Goal: Task Accomplishment & Management: Use online tool/utility

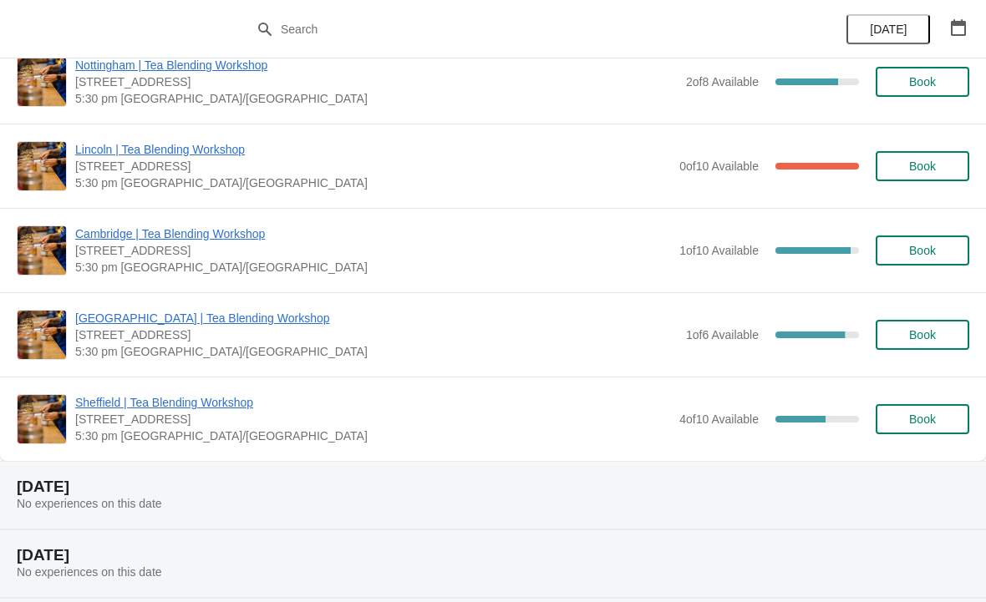
scroll to position [622, 0]
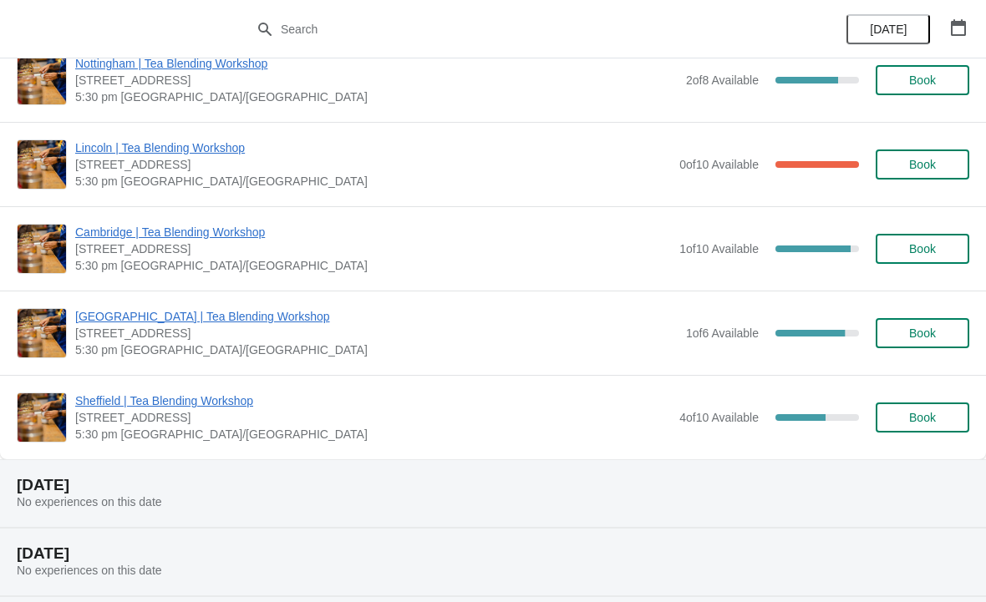
click at [129, 224] on span "Cambridge | Tea Blending Workshop" at bounding box center [373, 232] width 596 height 17
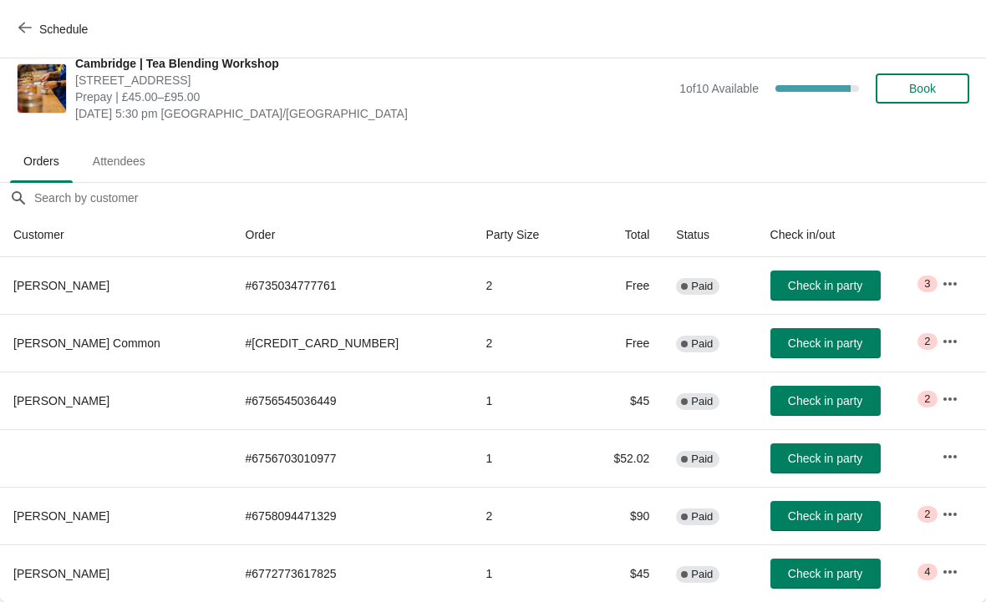
scroll to position [20, 0]
click at [942, 286] on icon "button" at bounding box center [950, 284] width 17 height 17
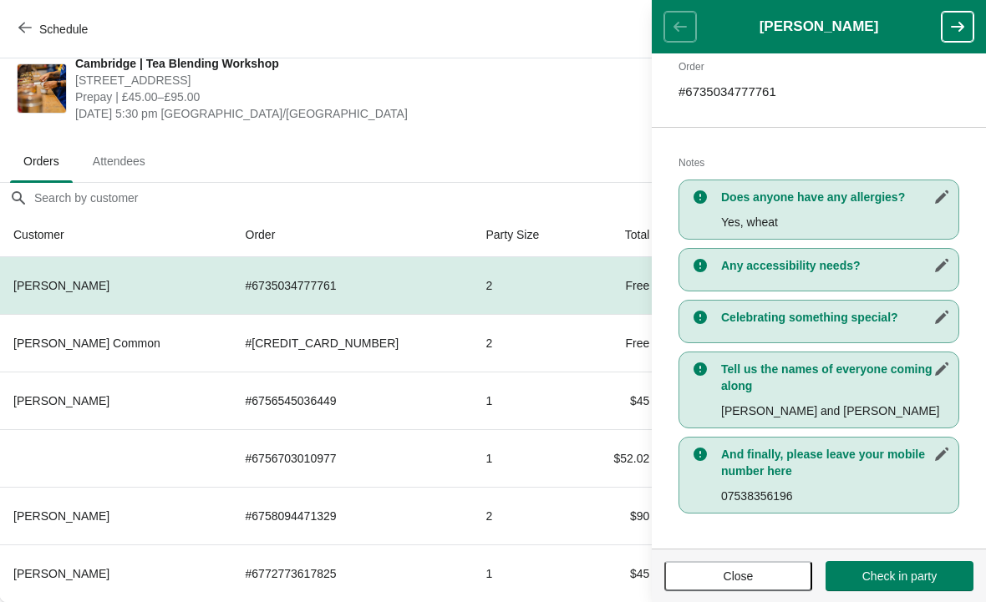
scroll to position [268, 0]
click at [587, 130] on div "Cambridge | Tea Blending Workshop 8-9 Green Street, Cambridge, CB2 3JU Prepay |…" at bounding box center [493, 88] width 986 height 100
click at [744, 573] on span "Close" at bounding box center [738, 576] width 30 height 13
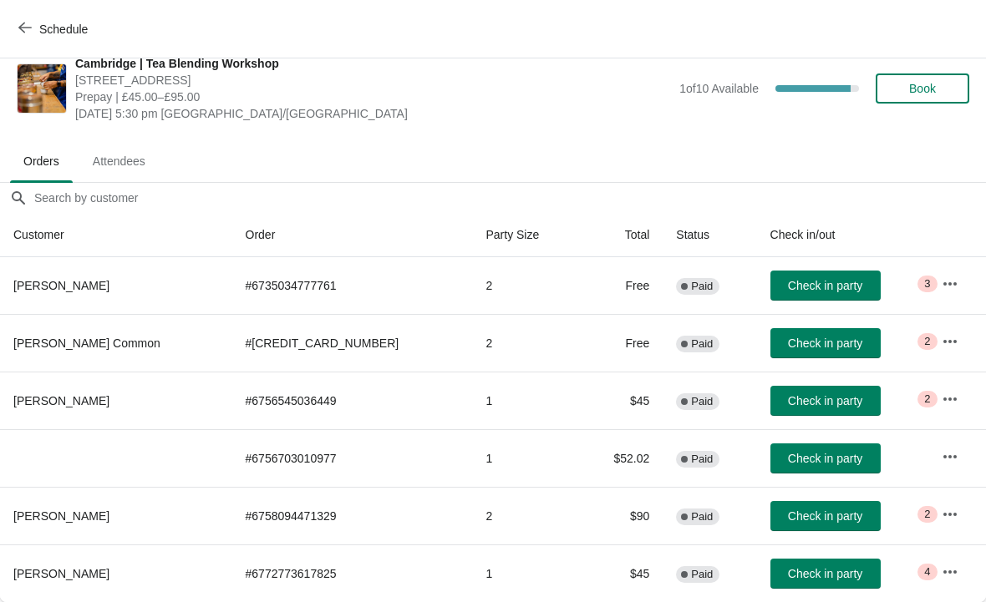
click at [952, 332] on button "button" at bounding box center [950, 342] width 30 height 30
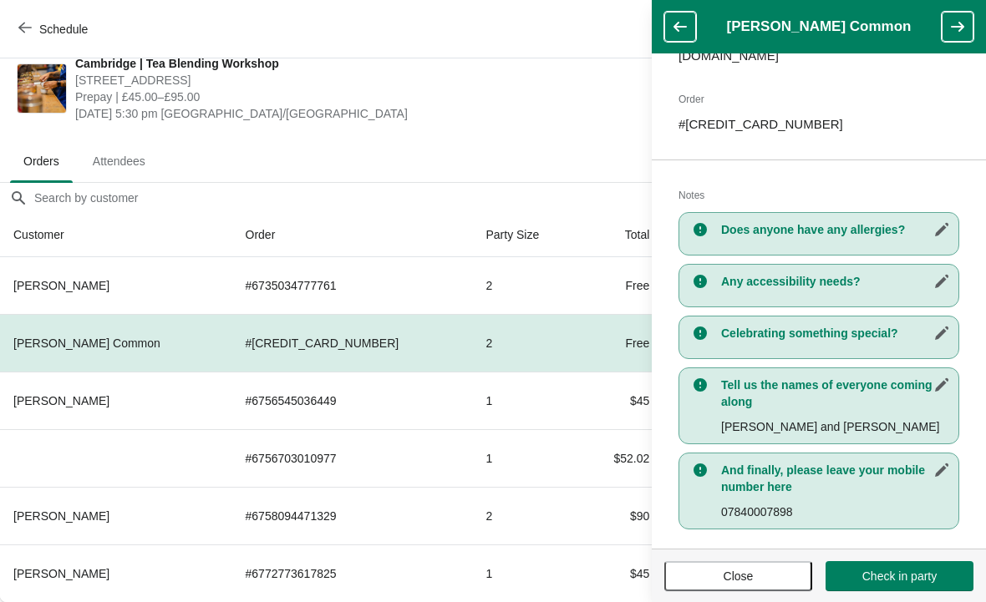
scroll to position [251, 0]
click at [749, 575] on span "Close" at bounding box center [738, 576] width 30 height 13
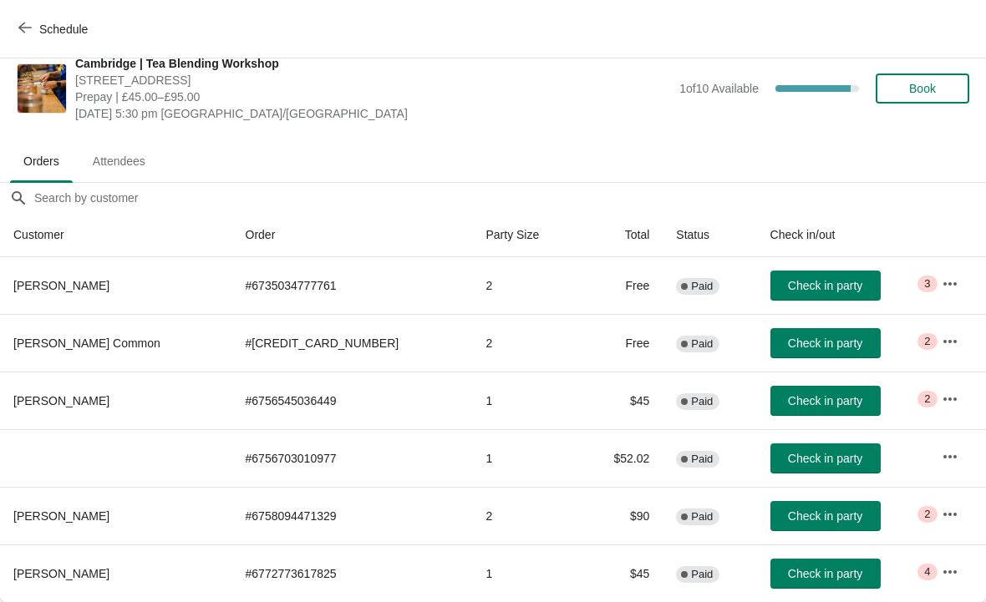
click at [943, 282] on icon "button" at bounding box center [949, 283] width 13 height 3
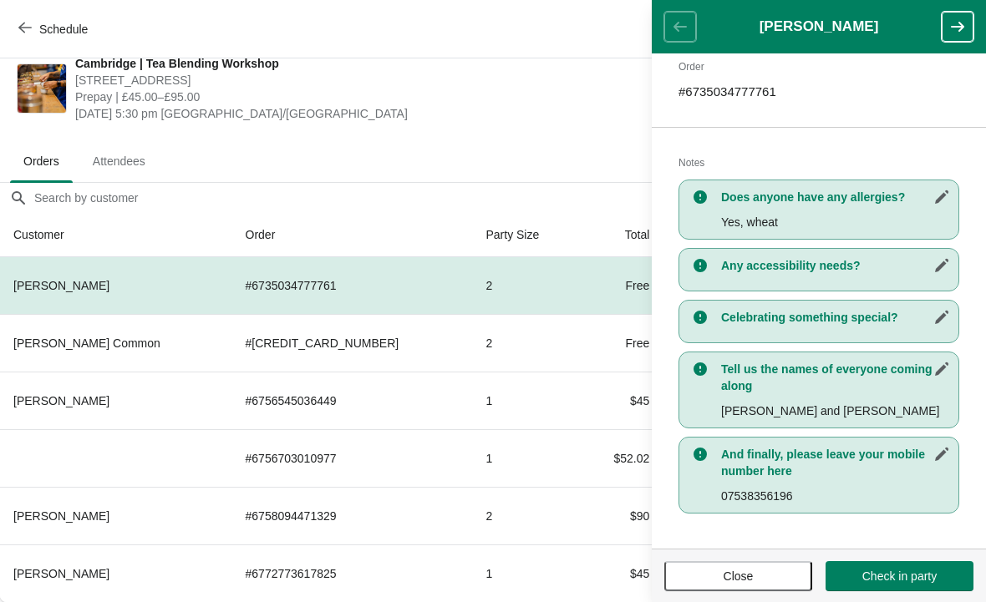
scroll to position [268, 0]
click at [742, 581] on span "Close" at bounding box center [738, 576] width 30 height 13
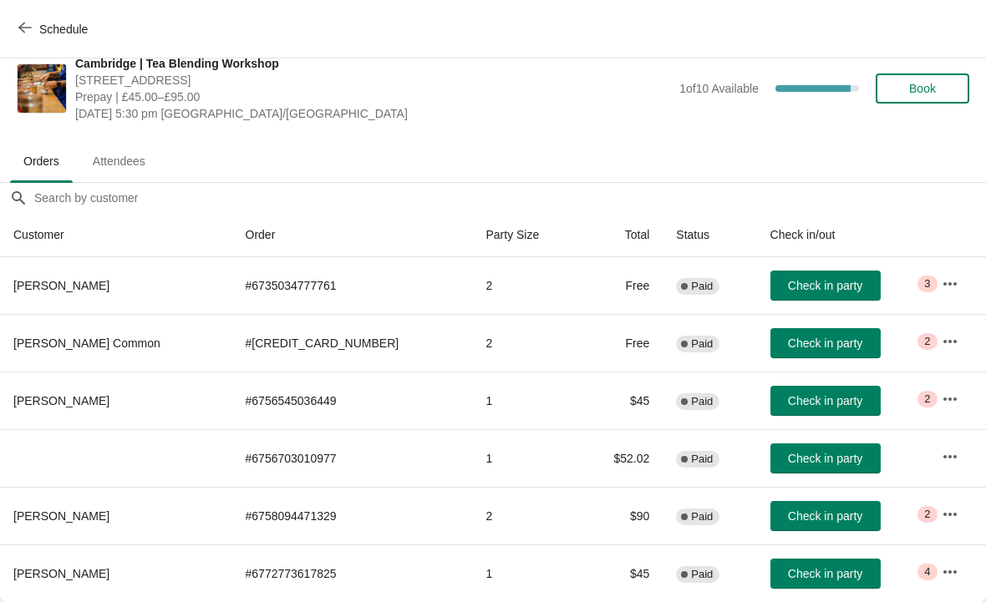
click at [942, 394] on icon "button" at bounding box center [950, 399] width 17 height 17
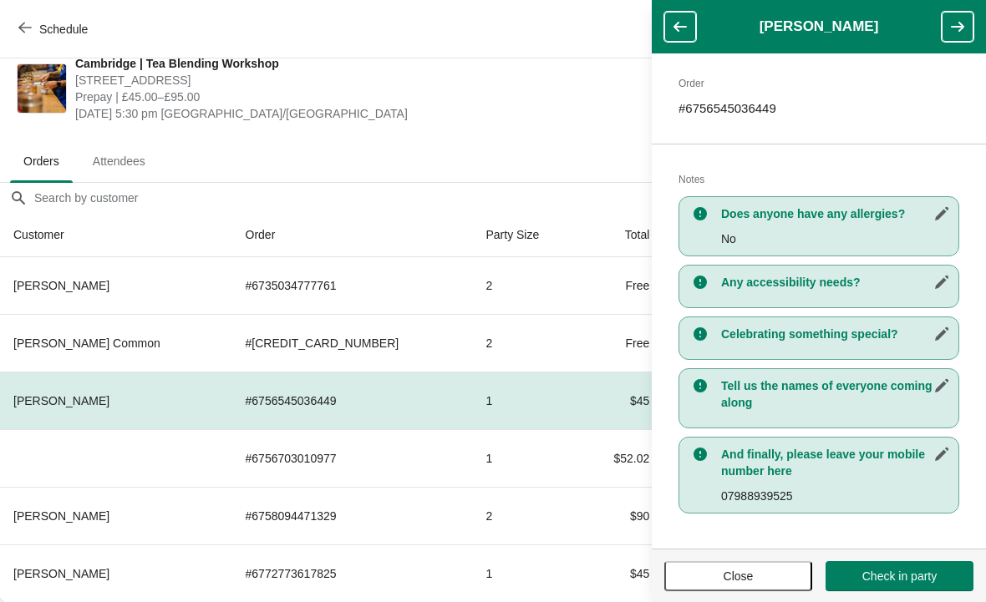
scroll to position [251, 0]
click at [735, 576] on span "Close" at bounding box center [738, 576] width 30 height 13
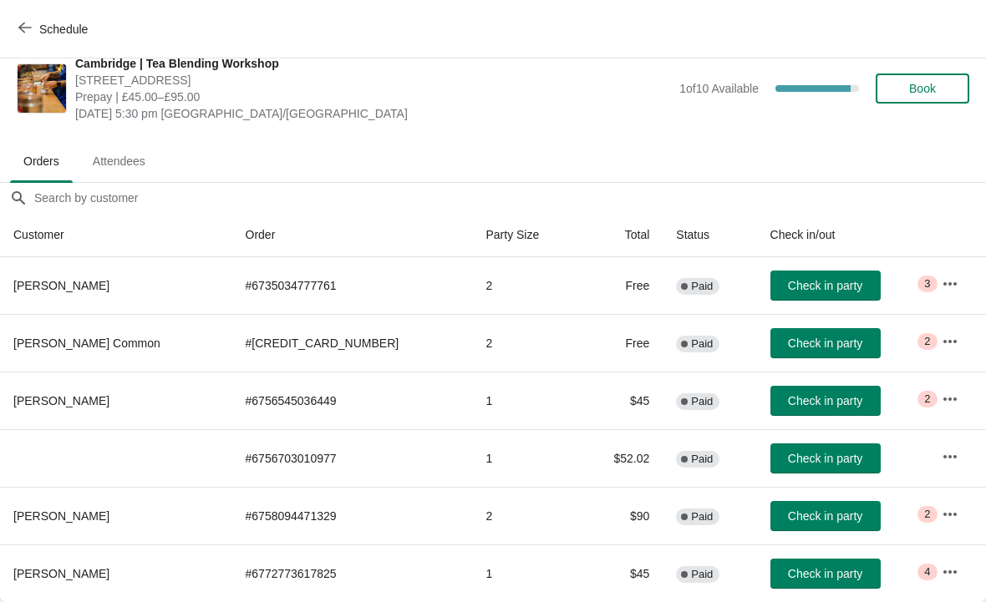
click at [942, 451] on icon "button" at bounding box center [950, 457] width 17 height 17
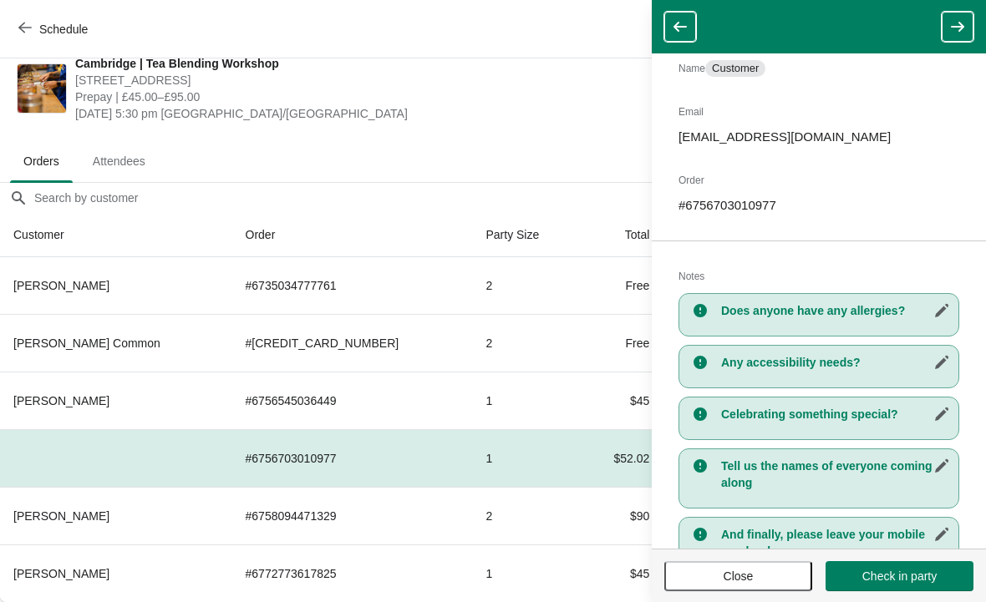
scroll to position [127, 0]
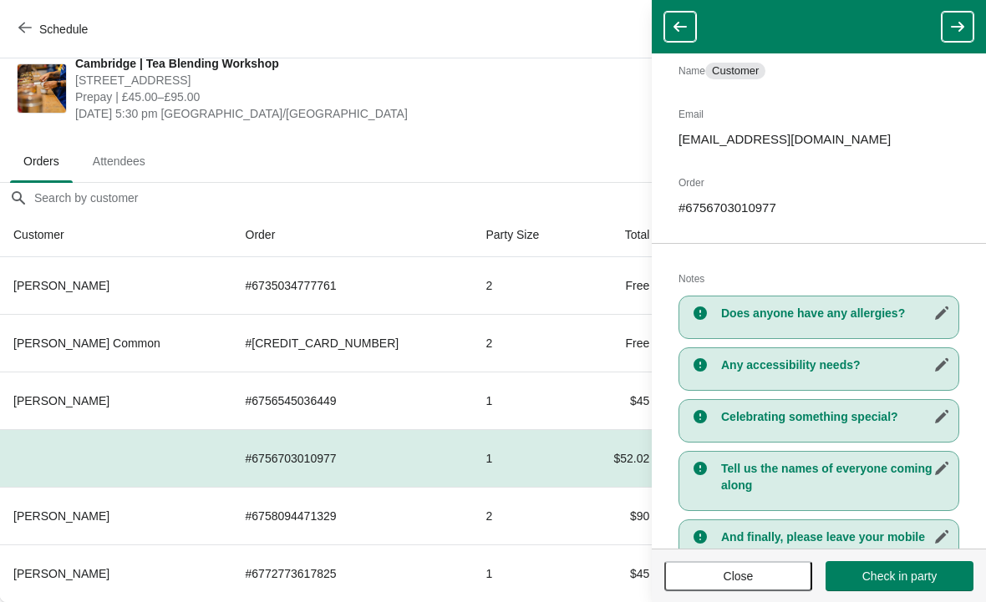
click at [954, 25] on icon "button" at bounding box center [957, 26] width 17 height 17
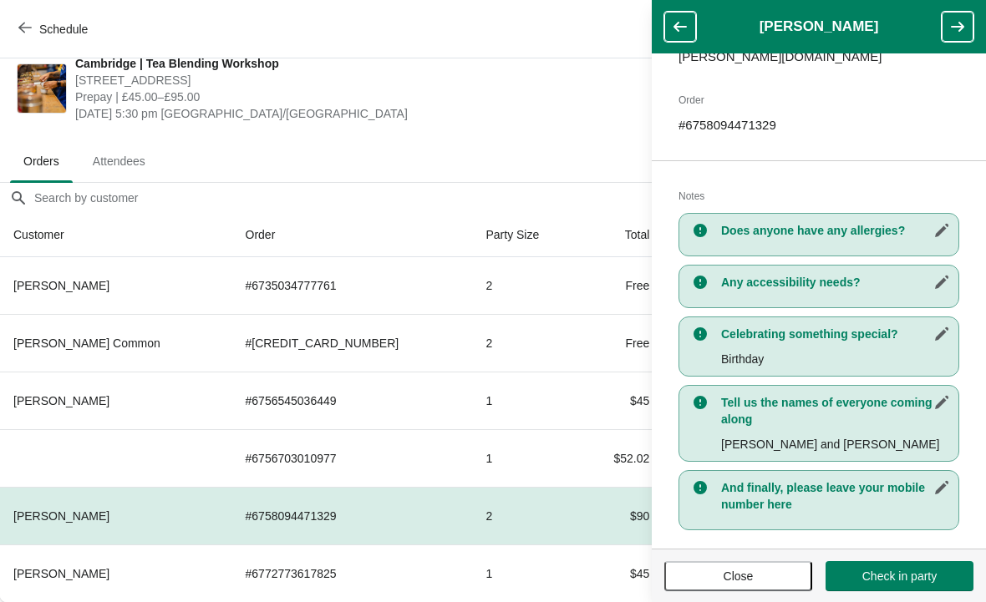
scroll to position [251, 0]
click at [942, 34] on button "button" at bounding box center [958, 27] width 32 height 30
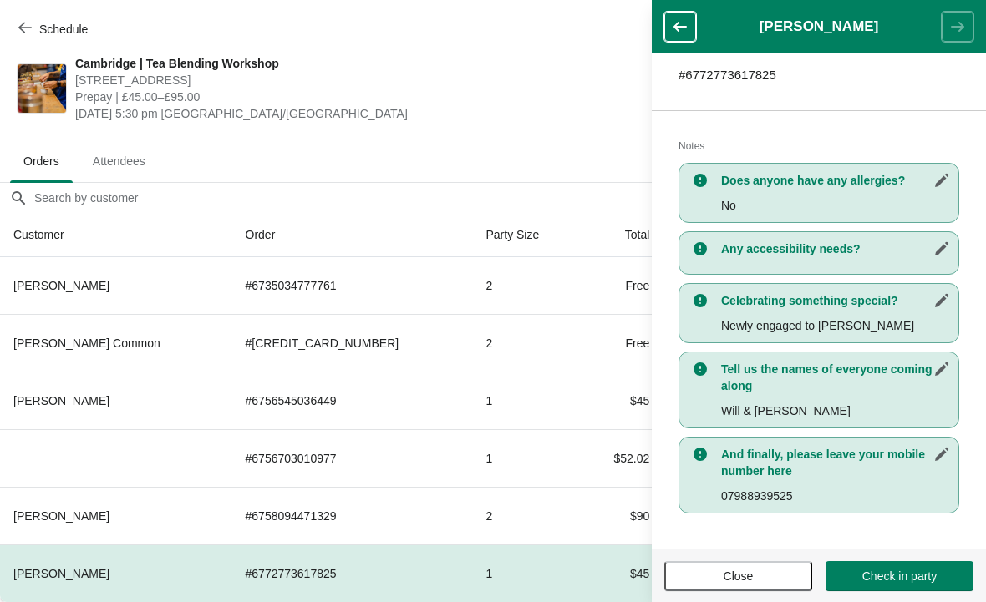
scroll to position [285, 0]
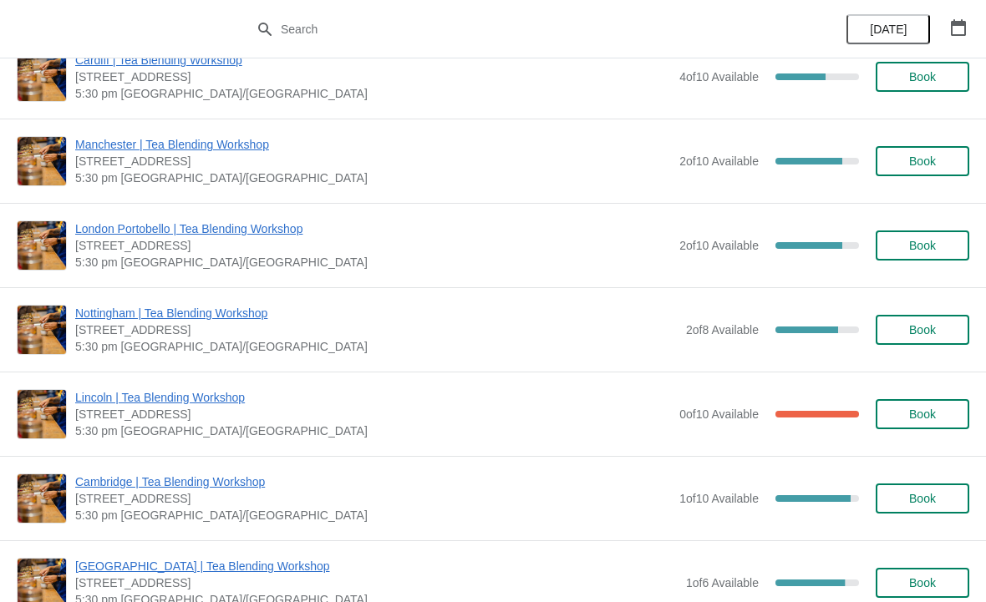
scroll to position [422, 0]
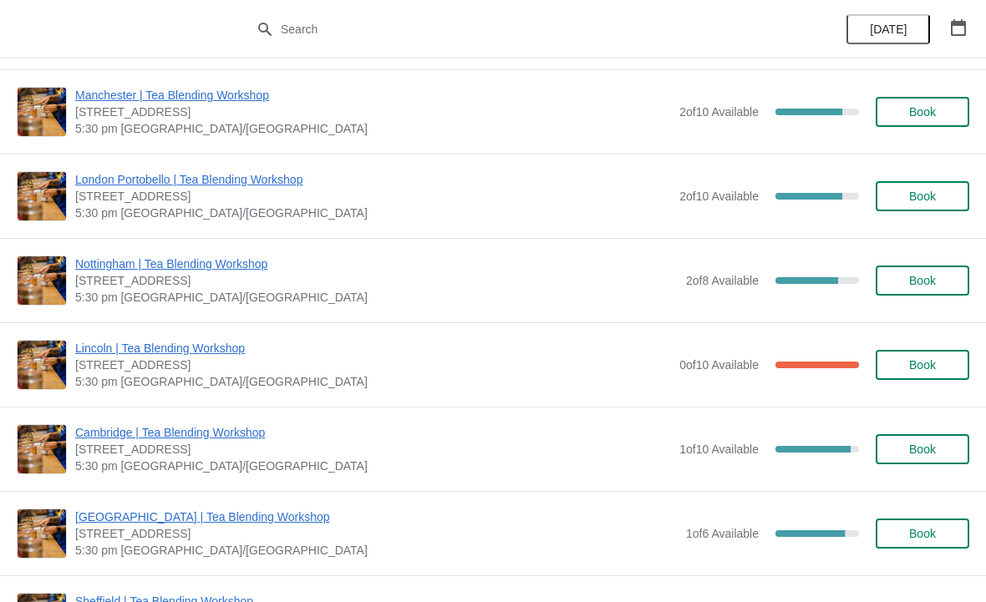
click at [161, 439] on span "Cambridge | Tea Blending Workshop" at bounding box center [373, 432] width 596 height 17
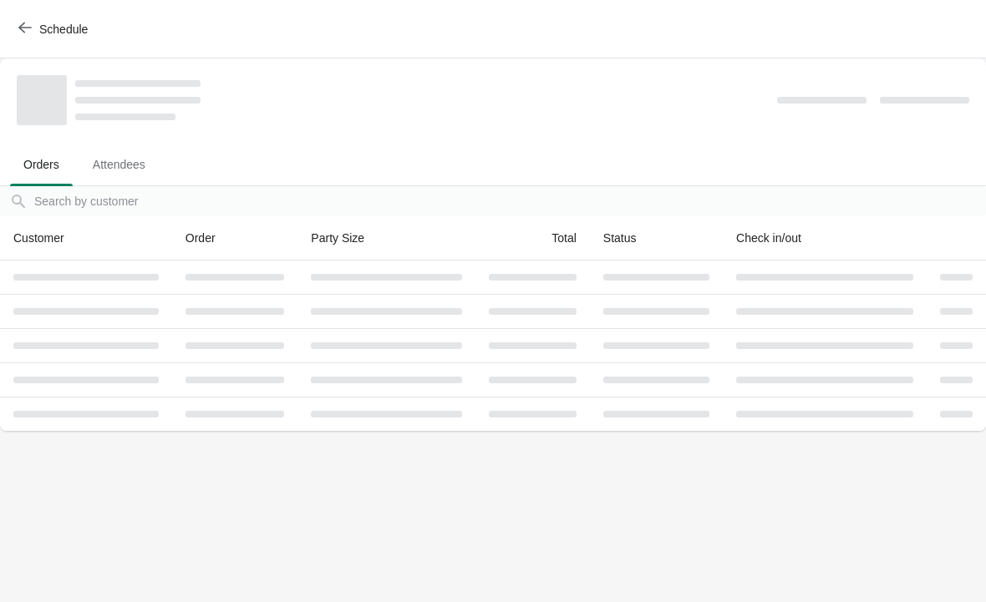
scroll to position [0, 0]
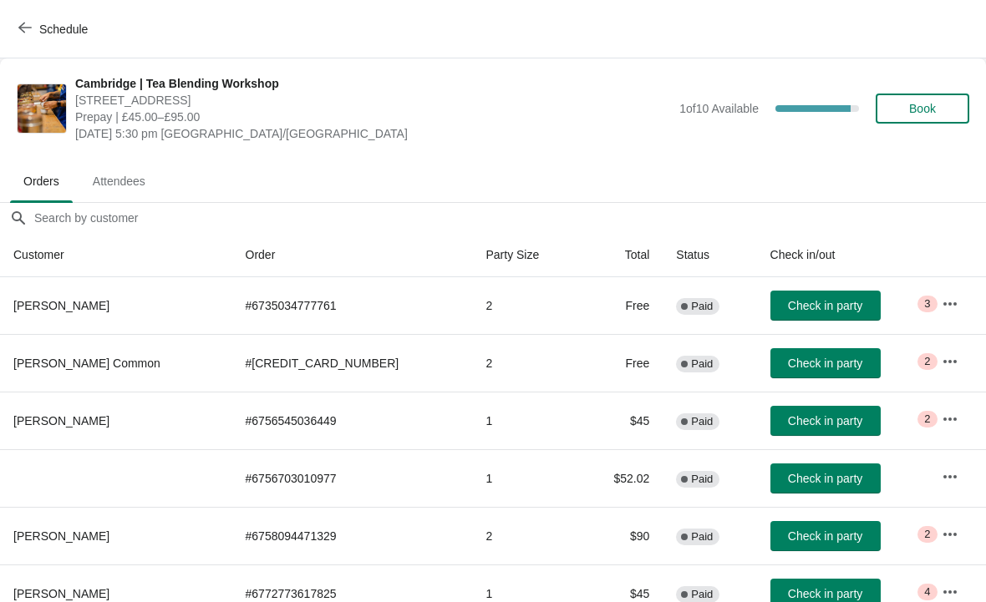
click at [788, 363] on span "Check in party" at bounding box center [825, 363] width 74 height 13
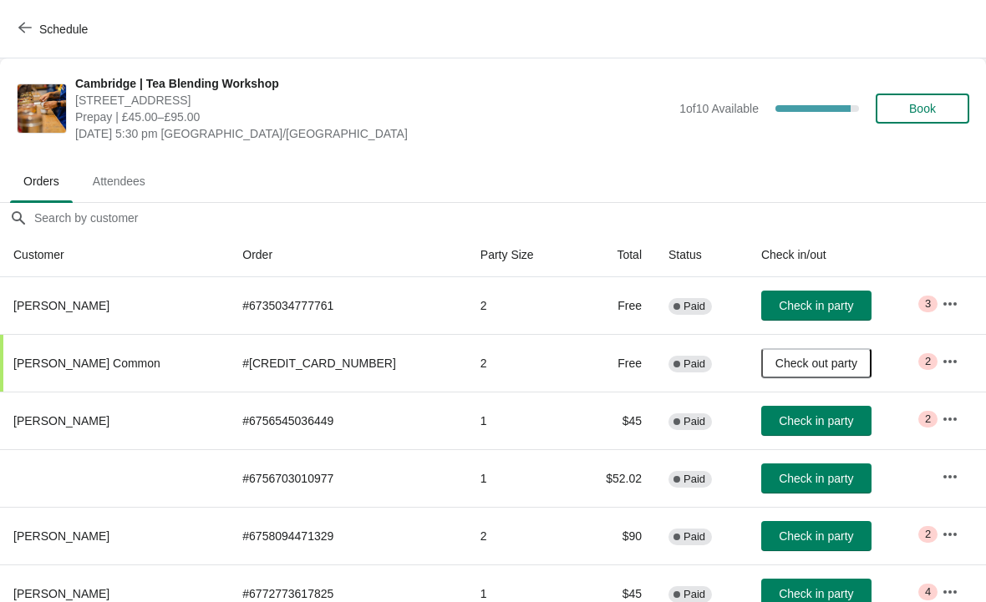
click at [795, 366] on span "Check out party" at bounding box center [816, 363] width 82 height 13
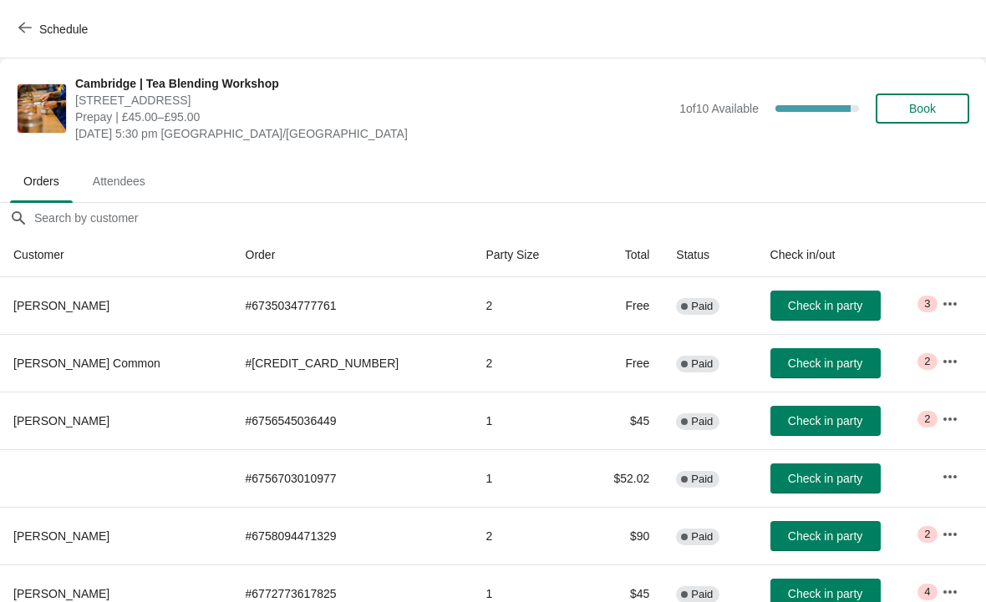
click at [805, 367] on span "Check in party" at bounding box center [825, 363] width 74 height 13
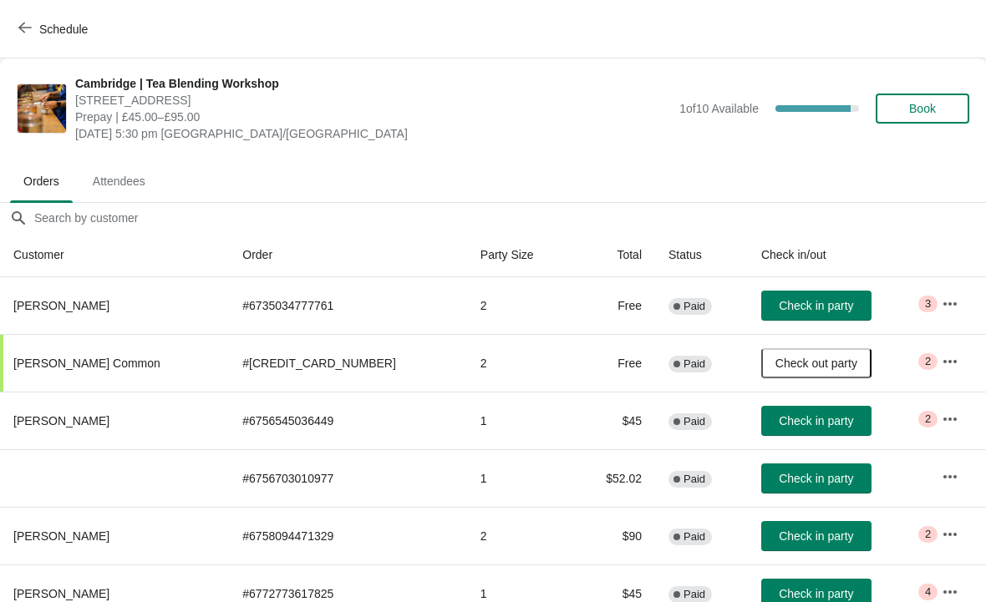
click at [796, 308] on span "Check in party" at bounding box center [816, 305] width 74 height 13
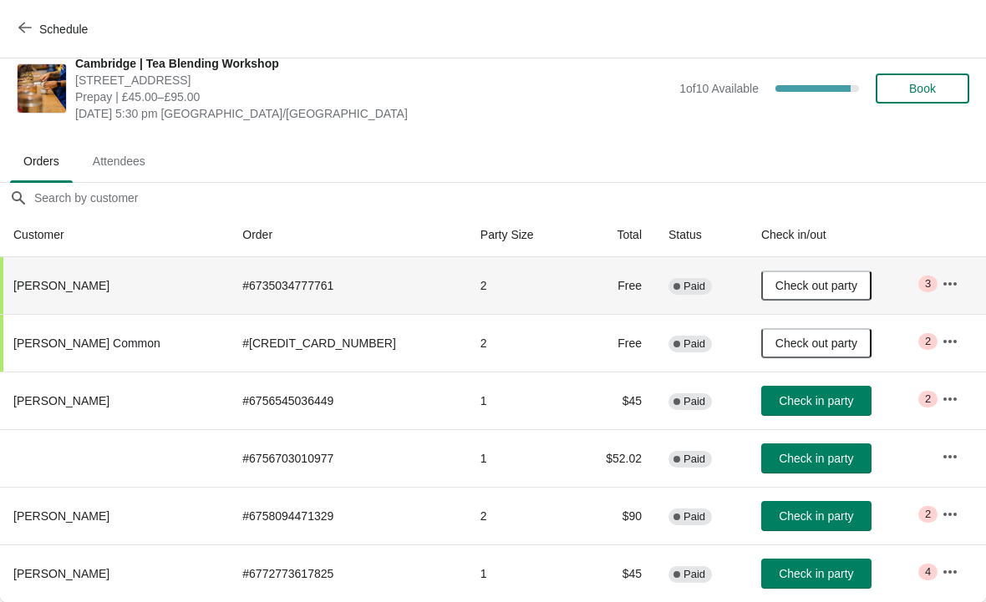
scroll to position [20, 0]
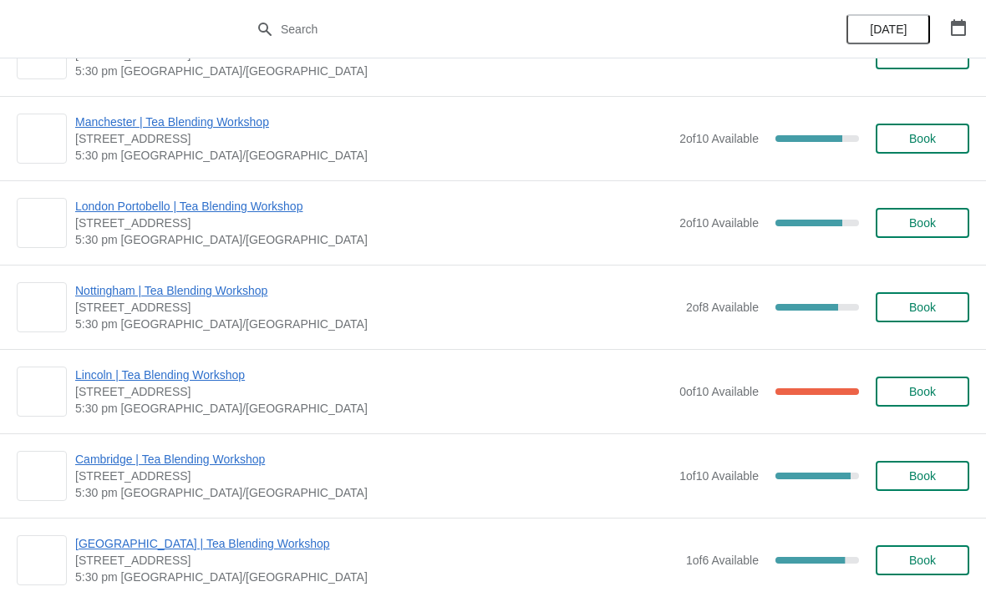
scroll to position [462, 0]
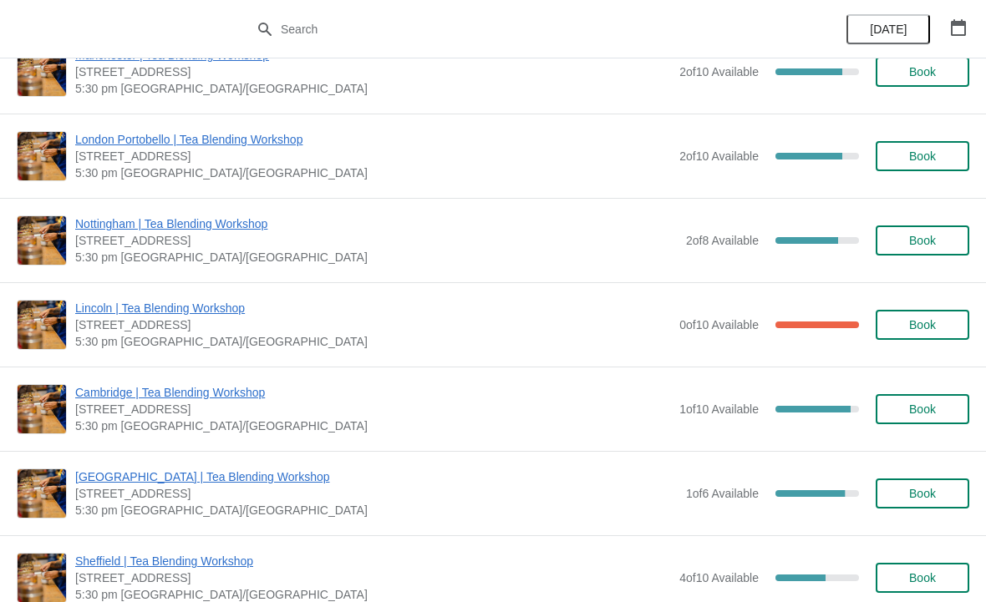
click at [216, 395] on span "Cambridge | Tea Blending Workshop" at bounding box center [373, 392] width 596 height 17
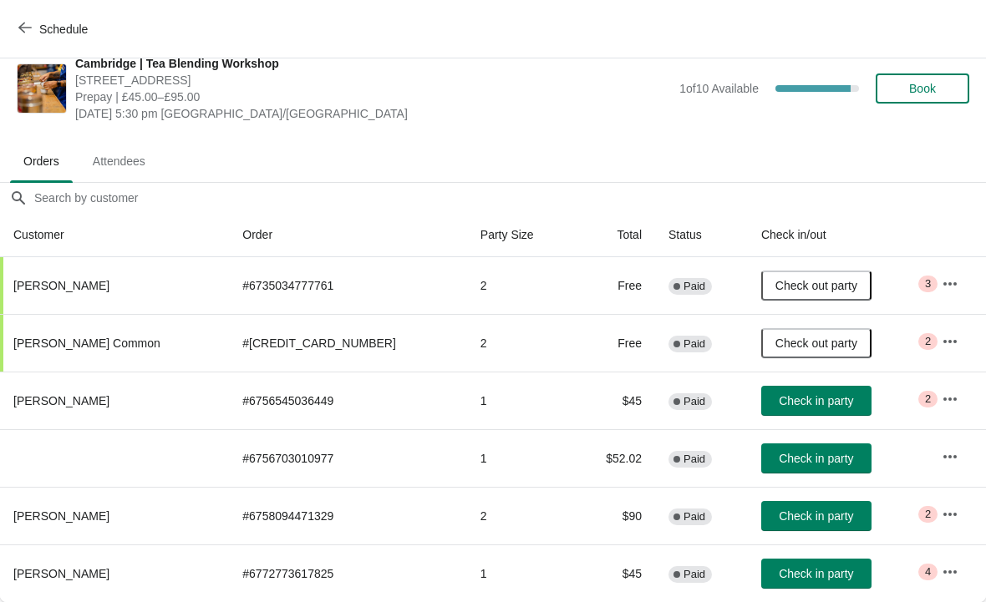
scroll to position [20, 0]
click at [787, 399] on span "Check in party" at bounding box center [816, 400] width 74 height 13
click at [803, 461] on span "Check in party" at bounding box center [816, 458] width 74 height 13
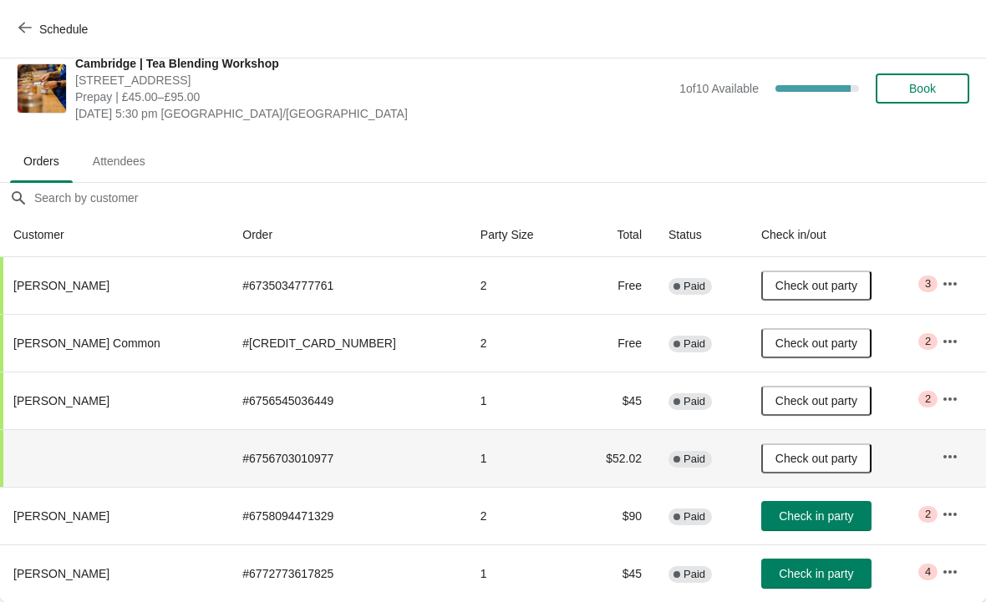
click at [779, 574] on span "Check in party" at bounding box center [816, 573] width 74 height 13
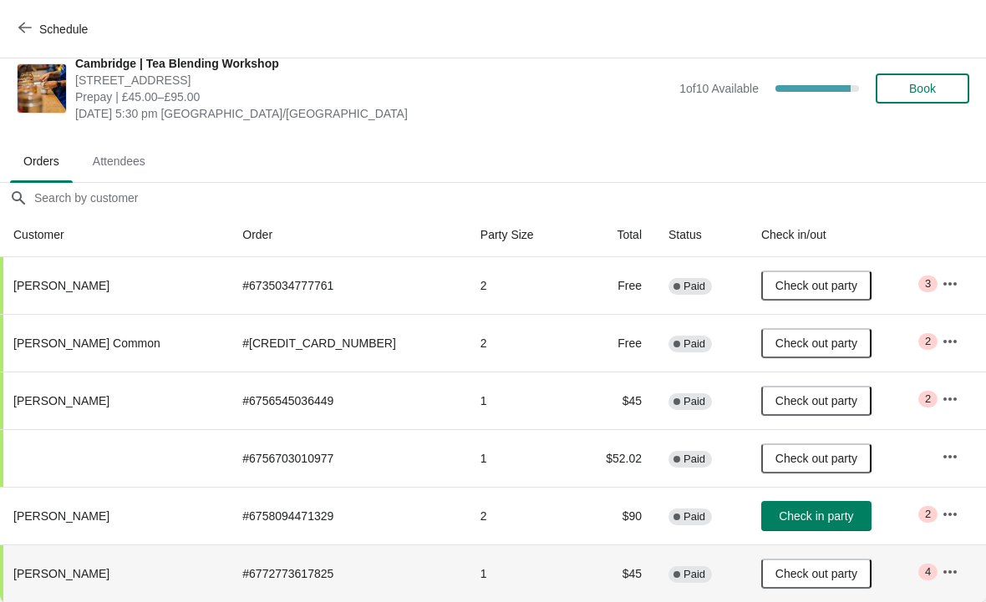
click at [944, 284] on icon "button" at bounding box center [949, 283] width 13 height 3
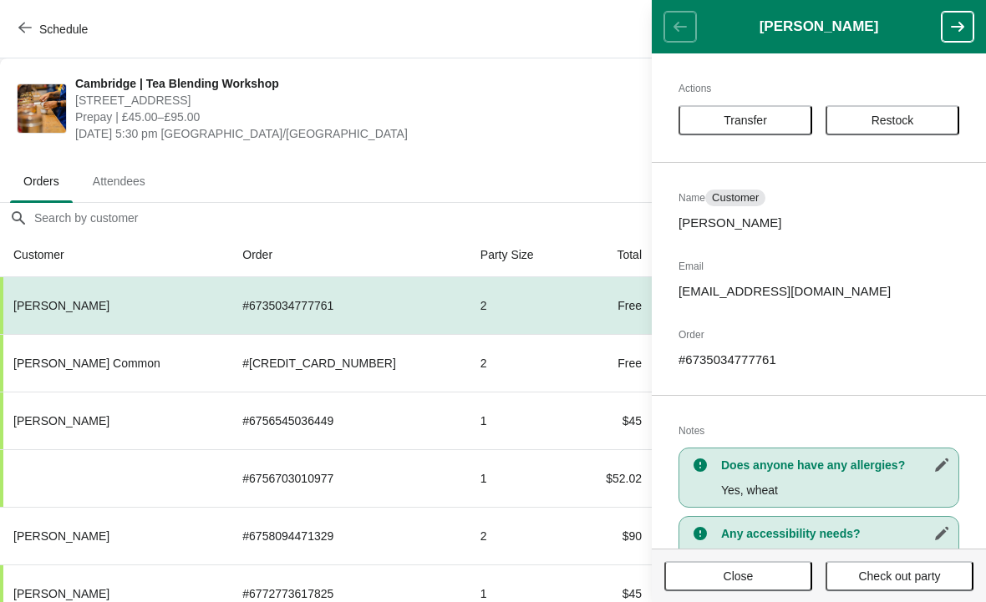
scroll to position [0, 0]
click at [724, 575] on span "Close" at bounding box center [738, 576] width 30 height 13
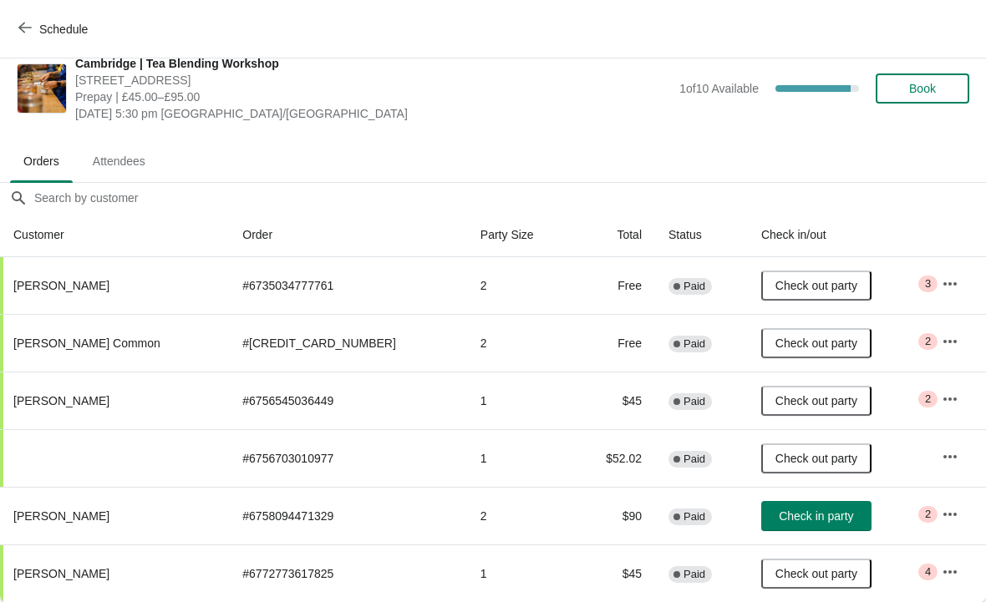
scroll to position [20, 0]
click at [936, 526] on button "button" at bounding box center [950, 515] width 30 height 30
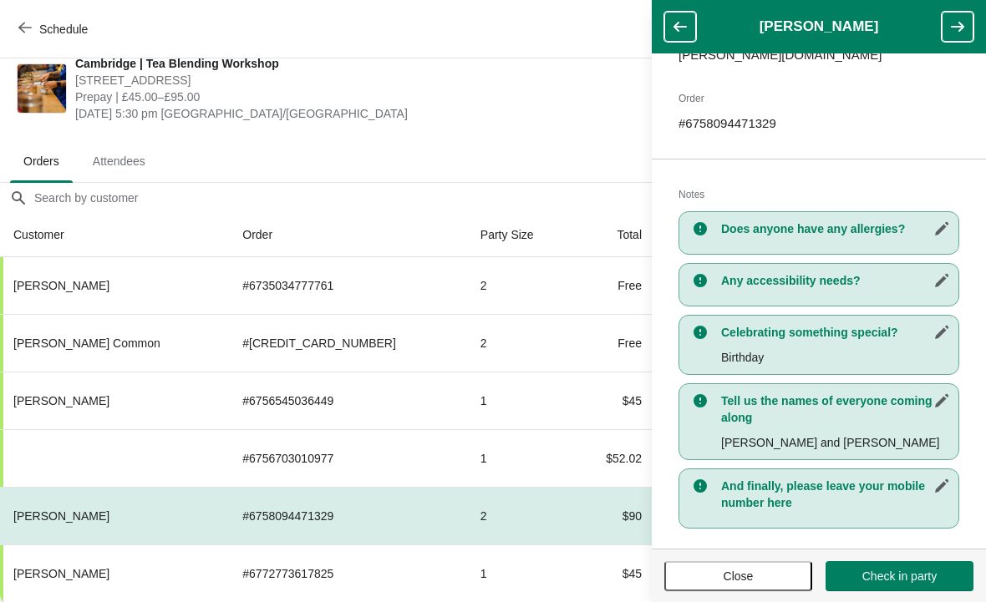
scroll to position [251, 0]
